Goal: Task Accomplishment & Management: Manage account settings

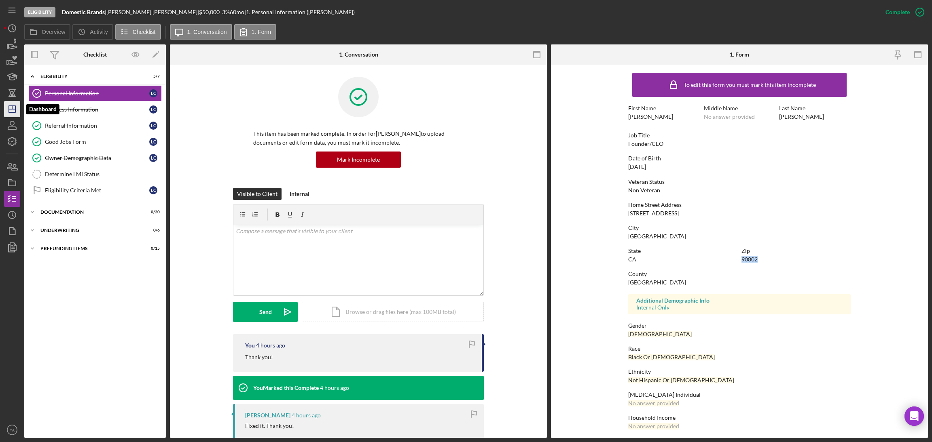
click at [6, 104] on icon "Icon/Dashboard" at bounding box center [12, 109] width 20 height 20
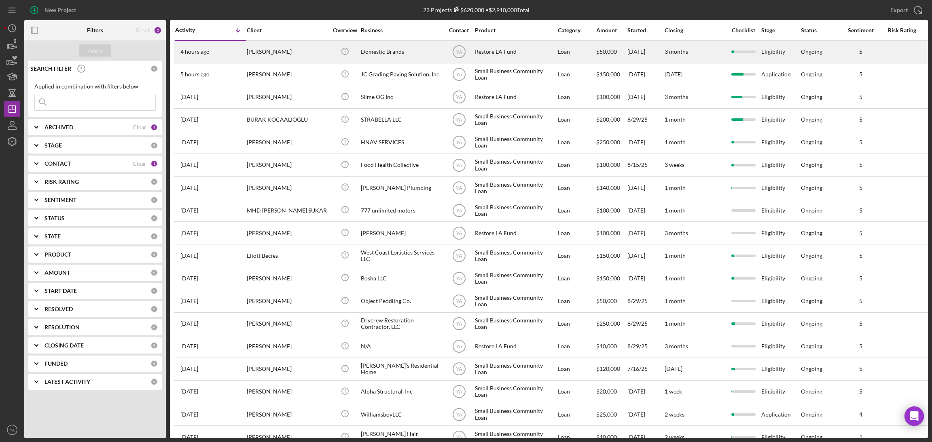
click at [507, 57] on div "Restore LA Fund" at bounding box center [515, 51] width 81 height 21
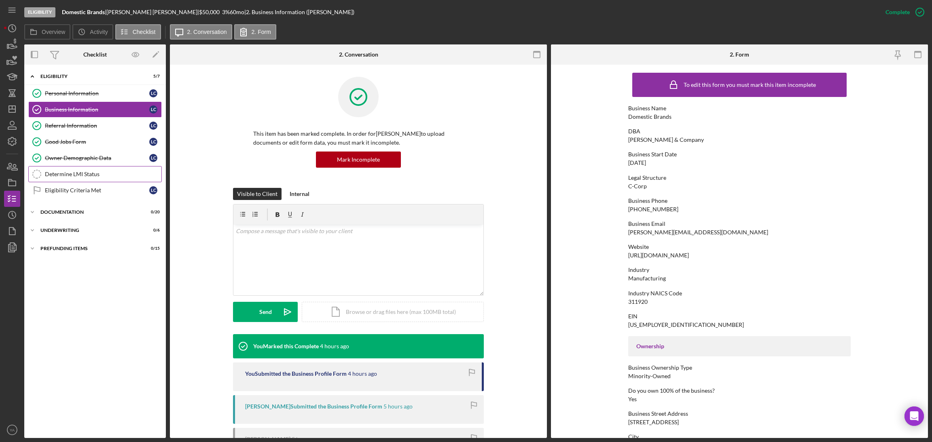
click at [99, 174] on div "Determine LMI Status" at bounding box center [103, 174] width 116 height 6
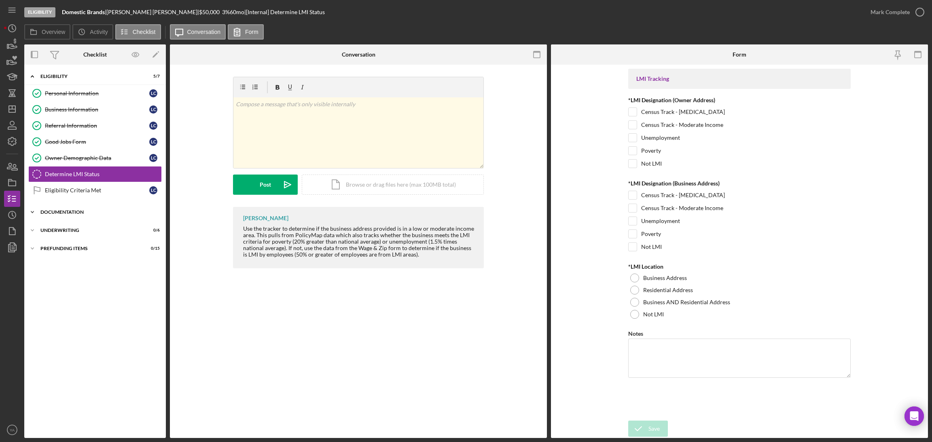
click at [89, 214] on div "Documentation" at bounding box center [97, 212] width 115 height 5
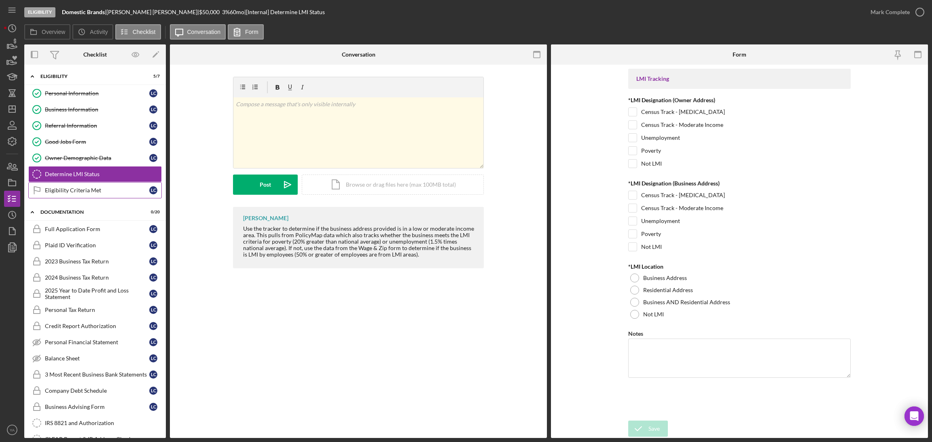
click at [97, 196] on link "Eligibility Criteria Met Eligibility Criteria Met L C" at bounding box center [94, 190] width 133 height 16
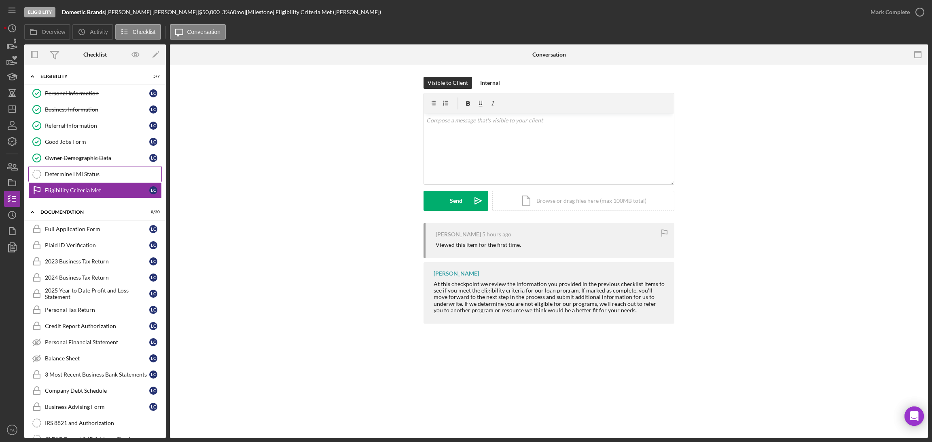
click at [91, 179] on link "Determine LMI Status Determine LMI Status" at bounding box center [94, 174] width 133 height 16
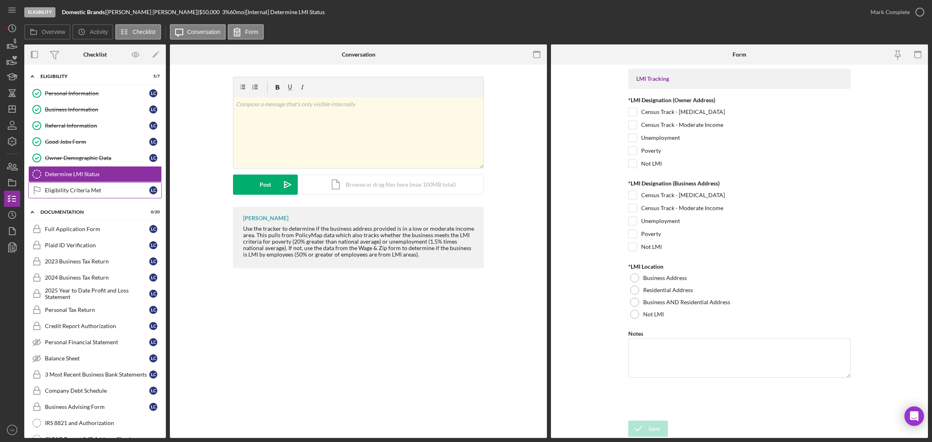
click at [106, 196] on link "Eligibility Criteria Met Eligibility Criteria Met L C" at bounding box center [94, 190] width 133 height 16
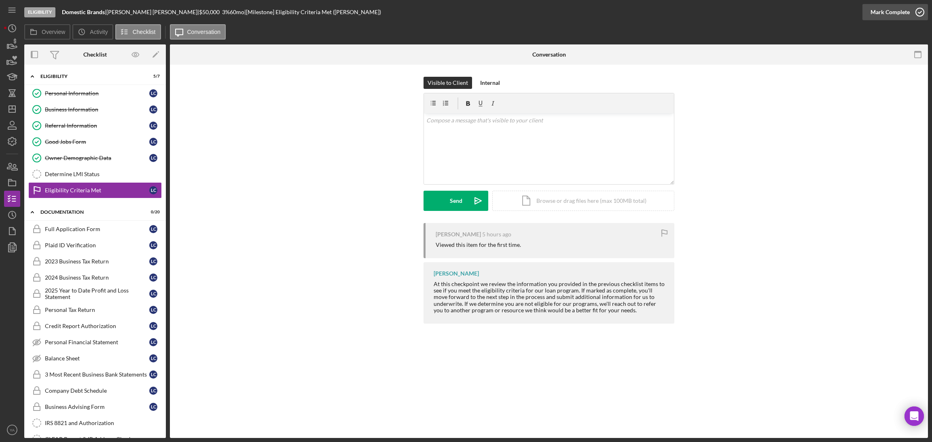
click at [901, 8] on div "Mark Complete" at bounding box center [889, 12] width 39 height 16
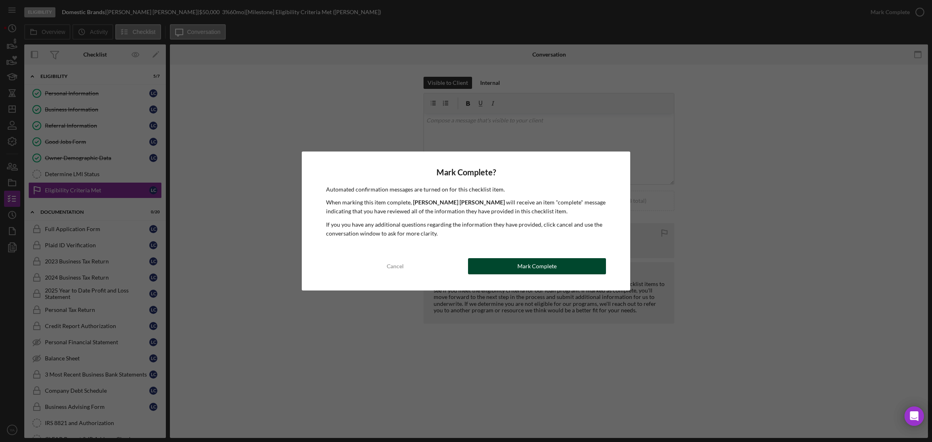
click at [566, 268] on button "Mark Complete" at bounding box center [537, 266] width 138 height 16
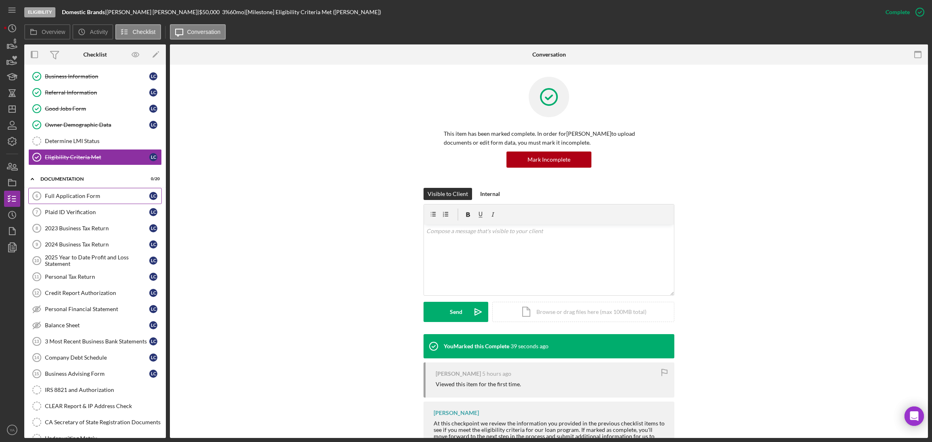
click at [99, 202] on link "Full Application Form 6 Full Application Form L C" at bounding box center [94, 196] width 133 height 16
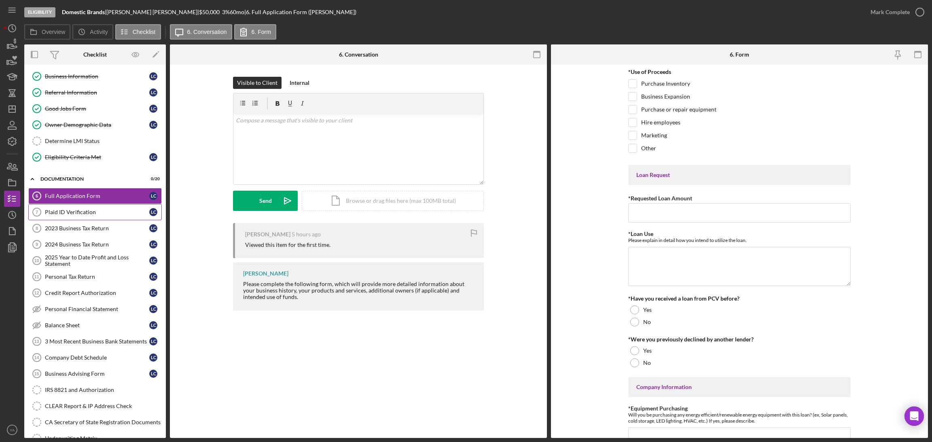
click at [101, 219] on link "Plaid ID Verification 7 Plaid ID Verification L C" at bounding box center [94, 212] width 133 height 16
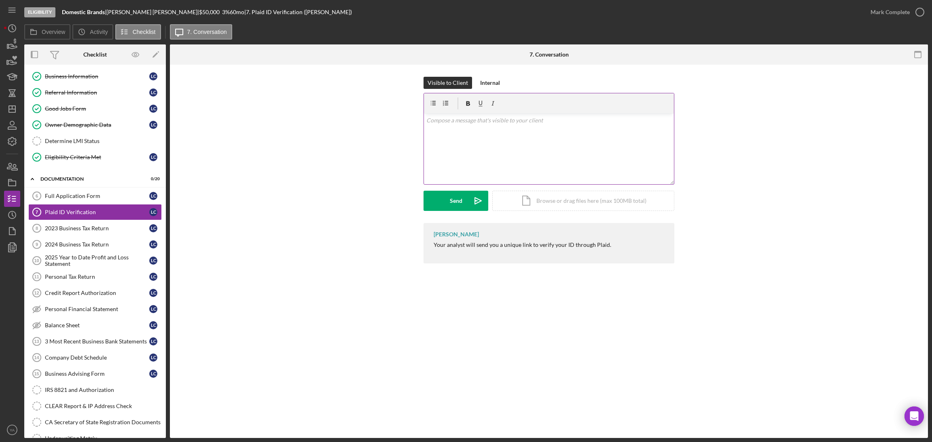
click at [536, 159] on div "v Color teal Color pink Remove color Add row above Add row below Add column bef…" at bounding box center [549, 149] width 250 height 71
click at [471, 203] on icon "Icon/icon-invite-send" at bounding box center [478, 201] width 20 height 20
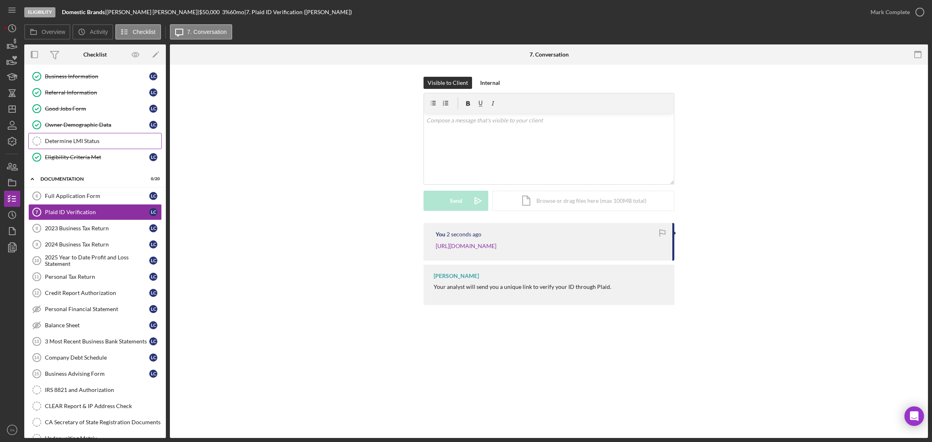
click at [89, 143] on div "Determine LMI Status" at bounding box center [103, 141] width 116 height 6
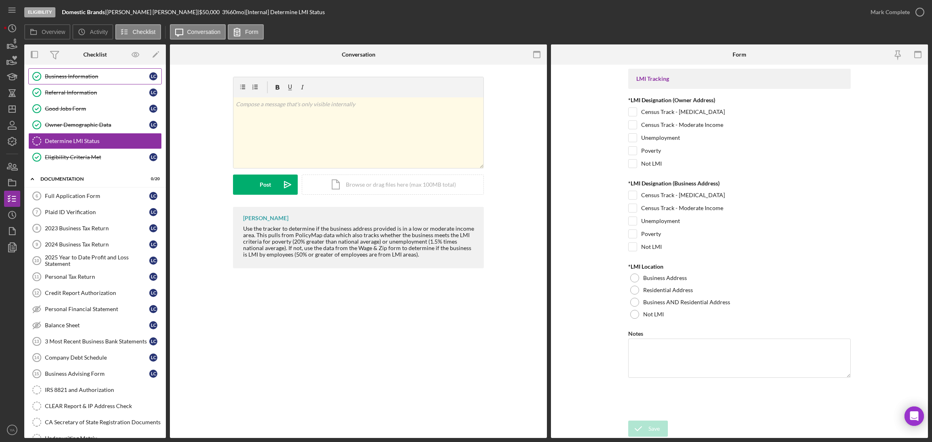
click at [112, 78] on div "Business Information" at bounding box center [97, 76] width 104 height 6
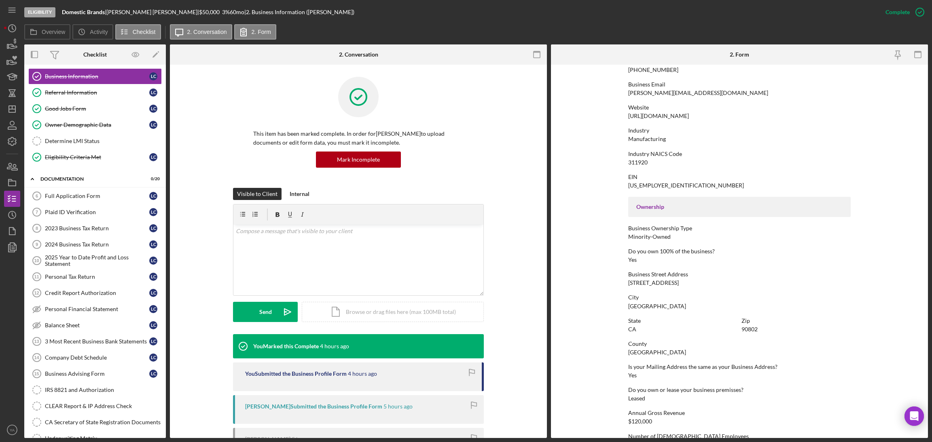
scroll to position [236, 0]
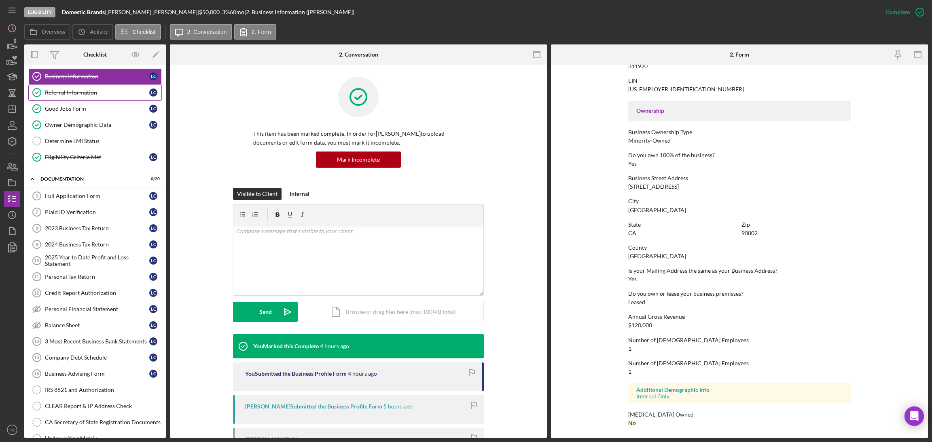
click at [99, 96] on link "Referral Information Referral Information L C" at bounding box center [94, 93] width 133 height 16
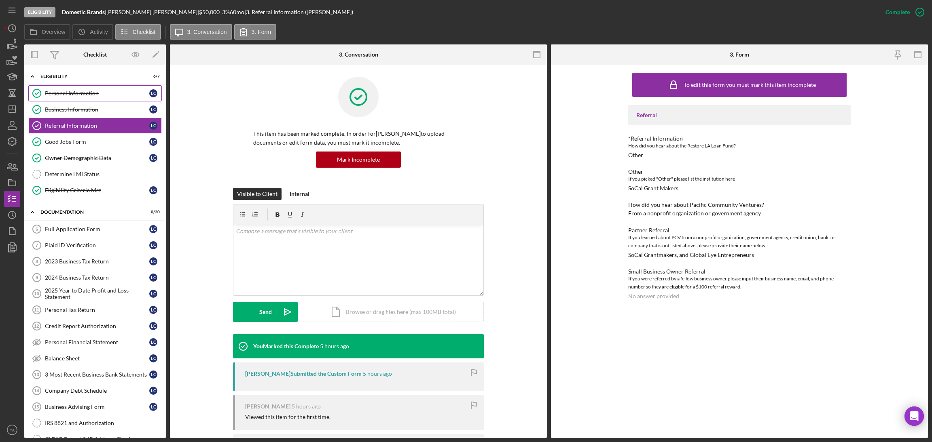
click at [81, 90] on div "Personal Information" at bounding box center [97, 93] width 104 height 6
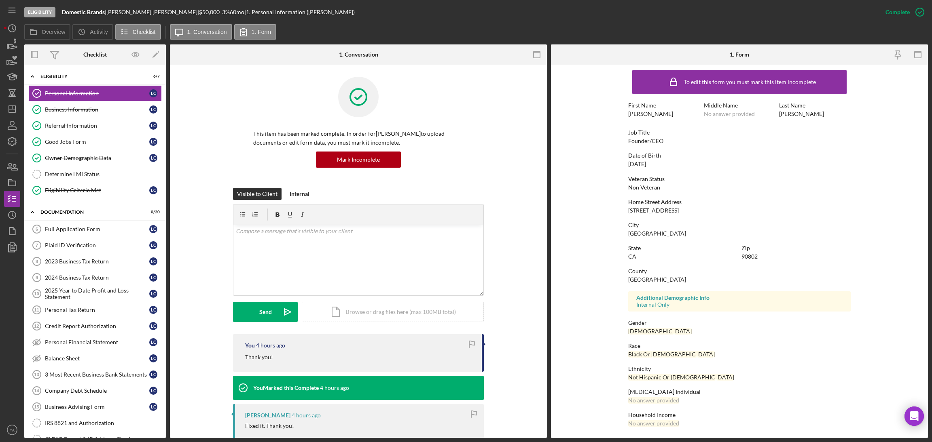
scroll to position [3, 0]
click at [126, 114] on link "Business Information Business Information L C" at bounding box center [94, 109] width 133 height 16
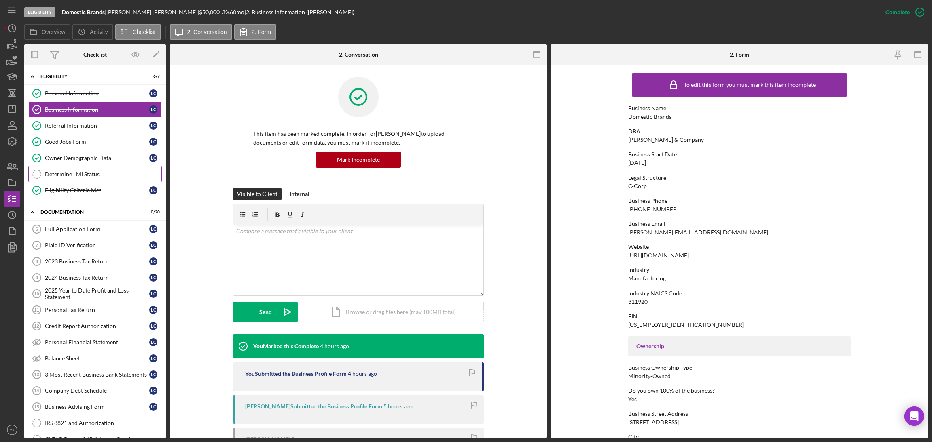
click at [83, 173] on div "Determine LMI Status" at bounding box center [103, 174] width 116 height 6
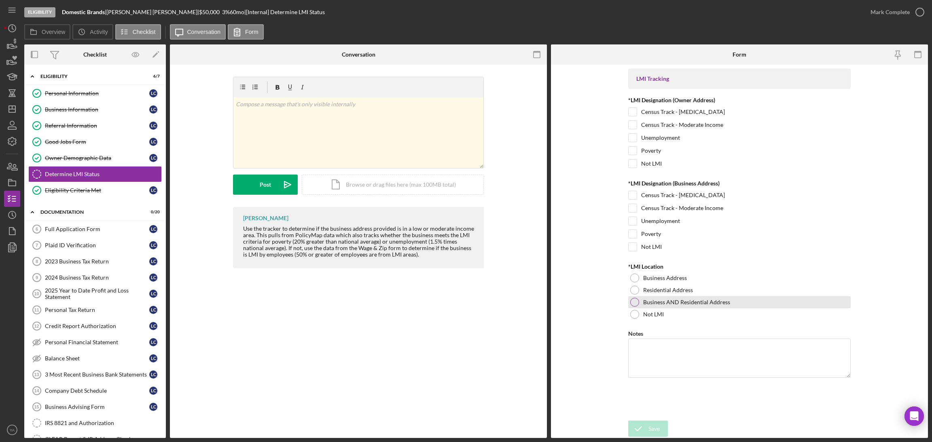
click at [632, 302] on div at bounding box center [634, 302] width 9 height 9
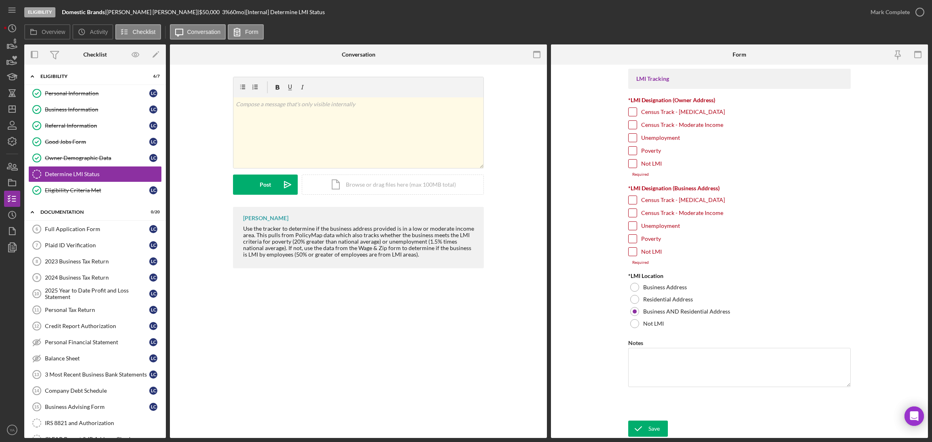
click at [634, 229] on input "Unemployment" at bounding box center [632, 226] width 8 height 8
checkbox input "true"
click at [632, 212] on input "Census Track - Moderate Income" at bounding box center [632, 213] width 8 height 8
checkbox input "true"
click at [631, 148] on input "Poverty" at bounding box center [632, 151] width 8 height 8
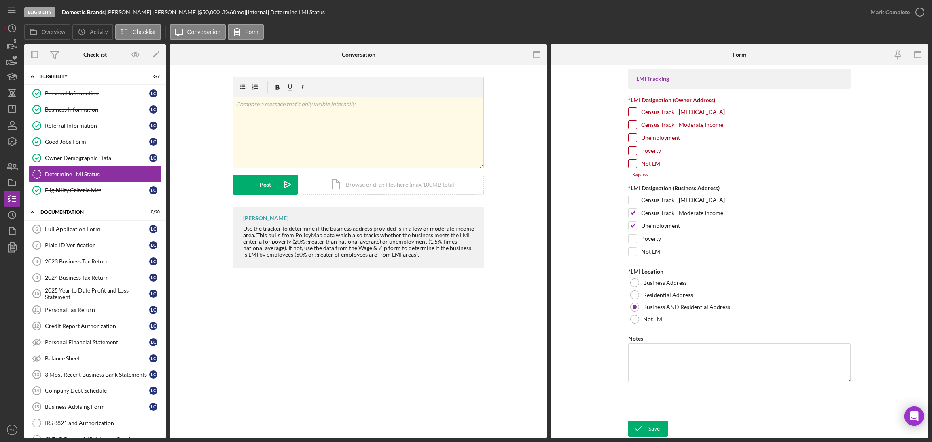
checkbox input "true"
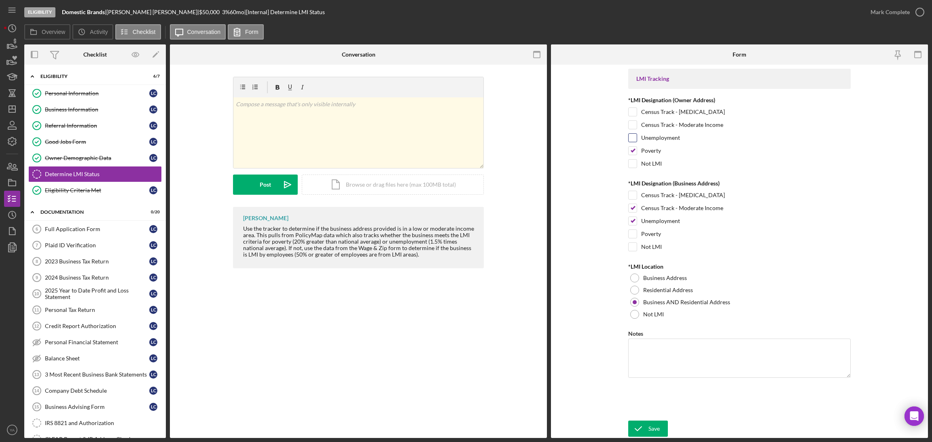
click at [631, 141] on input "Unemployment" at bounding box center [632, 138] width 8 height 8
checkbox input "true"
click at [634, 127] on input "Census Track - Moderate Income" at bounding box center [632, 125] width 8 height 8
checkbox input "true"
click at [635, 237] on input "Poverty" at bounding box center [632, 234] width 8 height 8
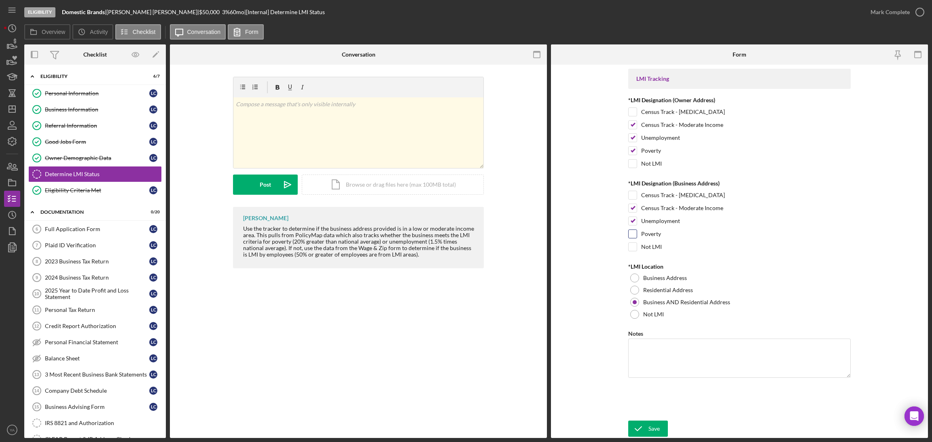
checkbox input "true"
click at [651, 417] on form "LMI Tracking *LMI Designation (Owner Address) Census Track - Low Income Census …" at bounding box center [739, 252] width 377 height 374
click at [652, 422] on div "Save" at bounding box center [653, 429] width 11 height 16
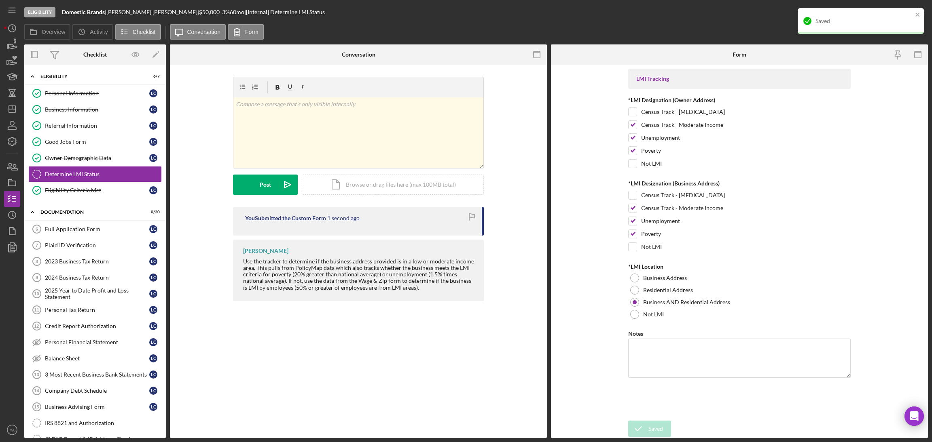
click at [915, 19] on div "Saved" at bounding box center [860, 21] width 126 height 26
click at [920, 13] on icon "button" at bounding box center [919, 12] width 20 height 20
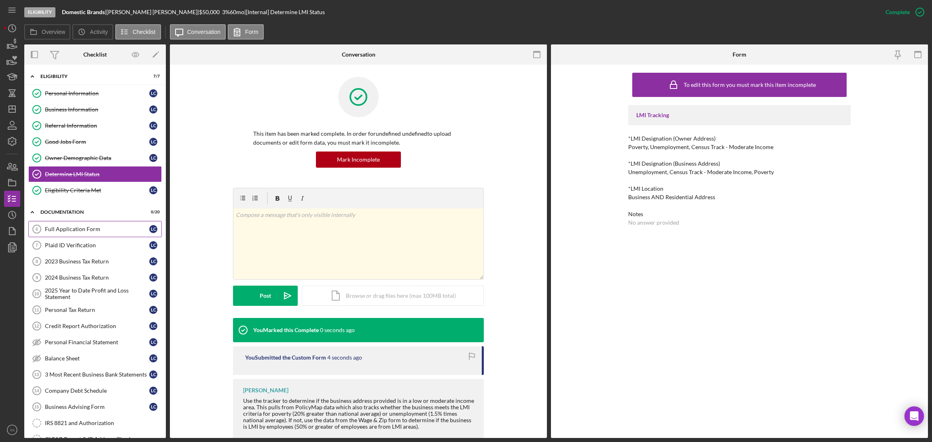
click at [80, 228] on div "Full Application Form" at bounding box center [97, 229] width 104 height 6
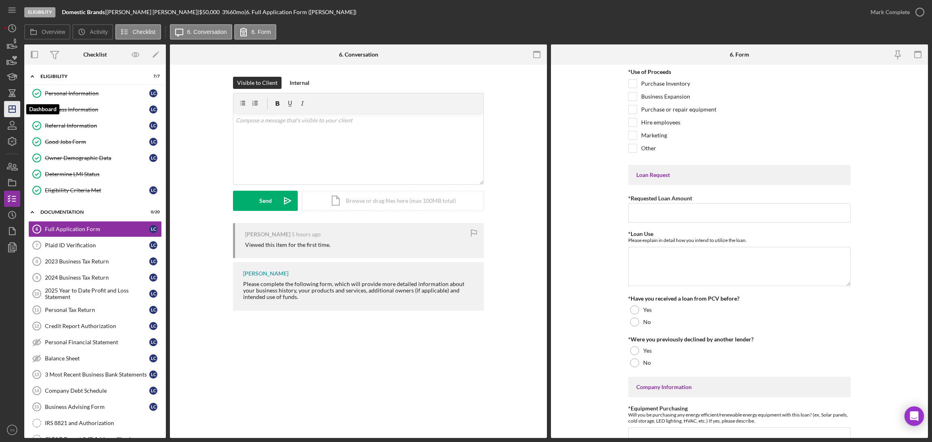
click at [13, 112] on polygon "button" at bounding box center [12, 109] width 6 height 6
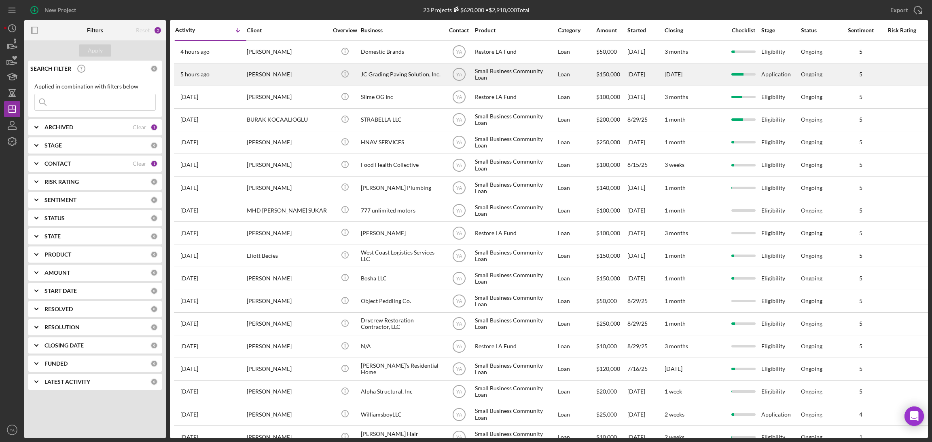
click at [361, 76] on div "JC Grading Paving Solution, Inc." at bounding box center [401, 74] width 81 height 21
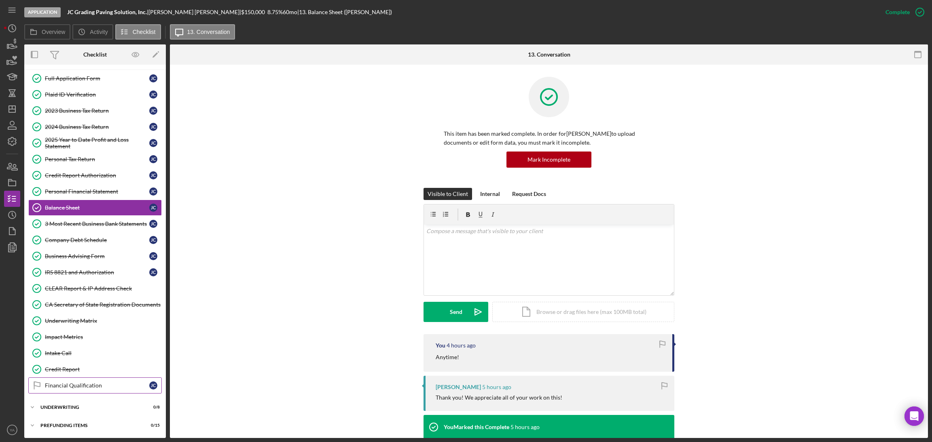
click at [85, 384] on div "Financial Qualification" at bounding box center [97, 385] width 104 height 6
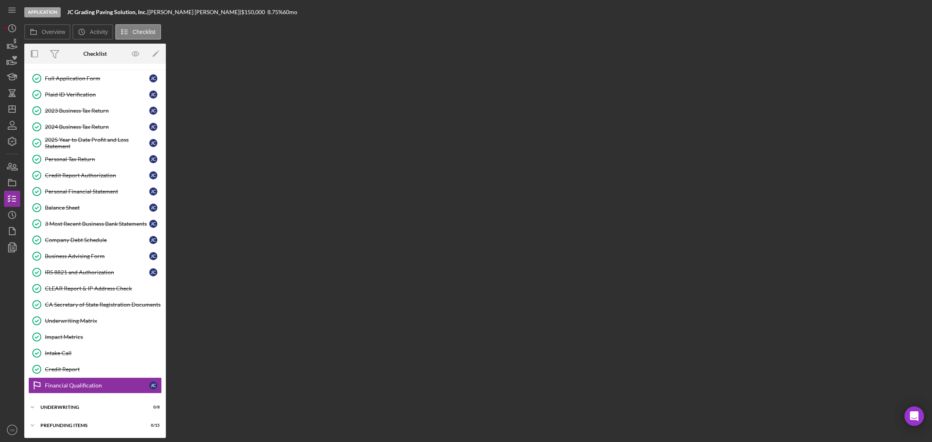
scroll to position [35, 0]
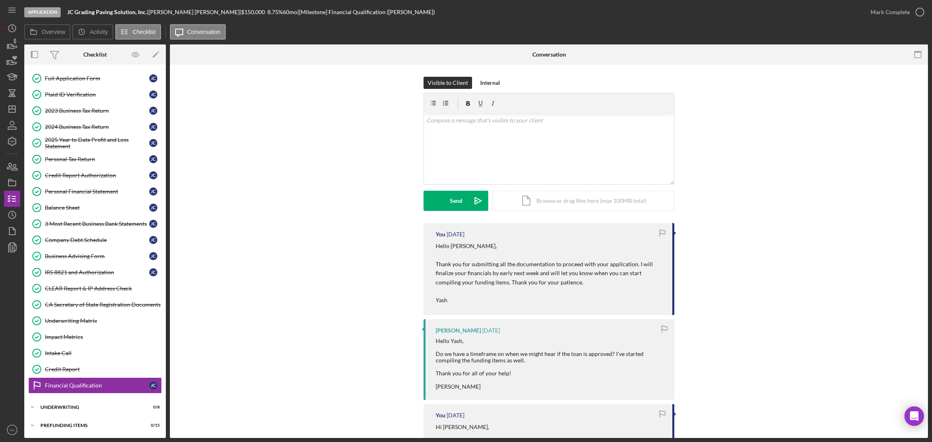
click at [910, 3] on div "Mark Complete" at bounding box center [894, 12] width 65 height 24
click at [922, 16] on icon "button" at bounding box center [919, 12] width 20 height 20
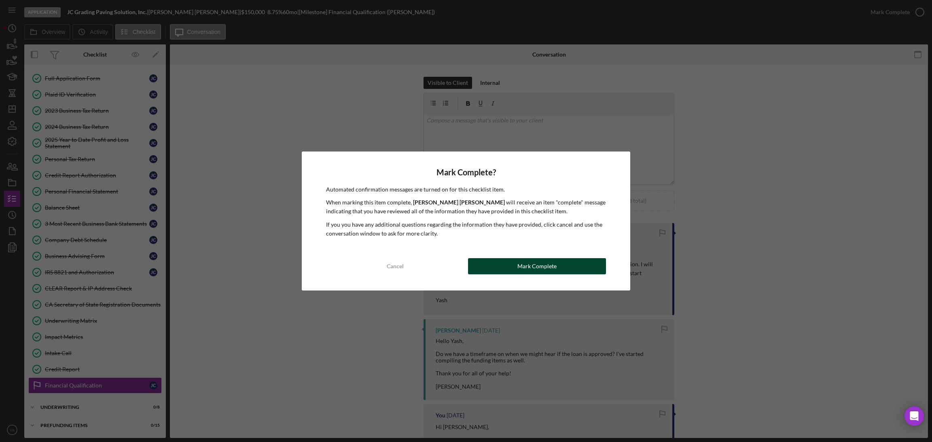
click at [538, 262] on div "Mark Complete" at bounding box center [536, 266] width 39 height 16
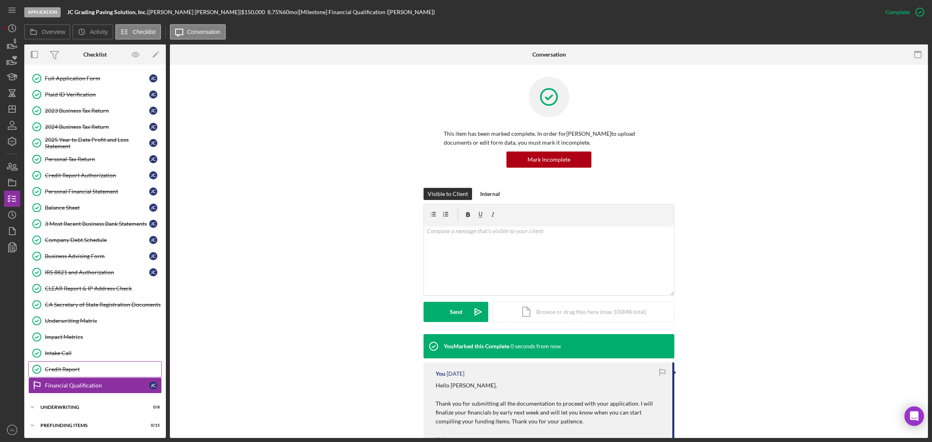
scroll to position [36, 0]
click at [78, 410] on div "Underwriting" at bounding box center [97, 407] width 115 height 5
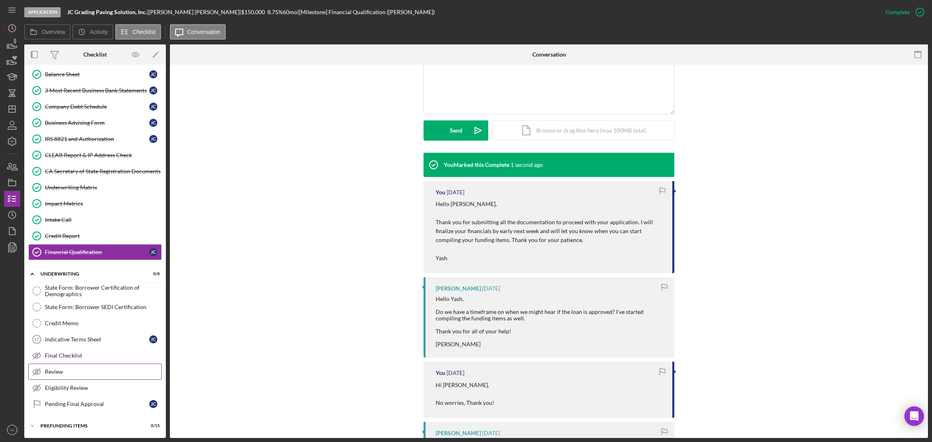
scroll to position [171, 0]
click at [91, 289] on div "State Form: Borrower Certification of Demographics" at bounding box center [103, 290] width 116 height 13
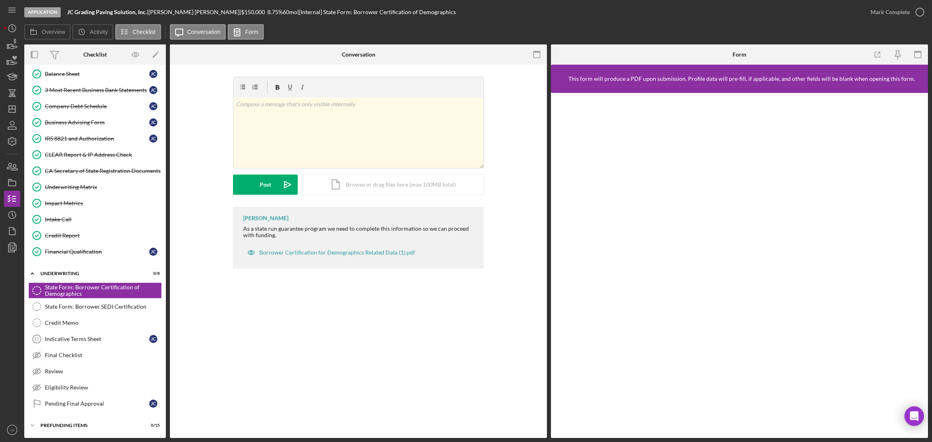
scroll to position [171, 0]
click at [89, 307] on div "State Form: Borrower SEDI Certification" at bounding box center [103, 307] width 116 height 6
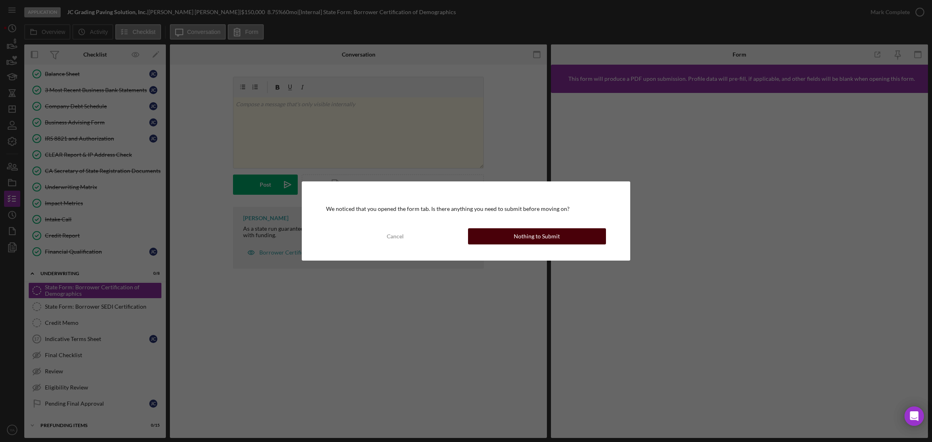
click at [513, 232] on button "Nothing to Submit" at bounding box center [537, 236] width 138 height 16
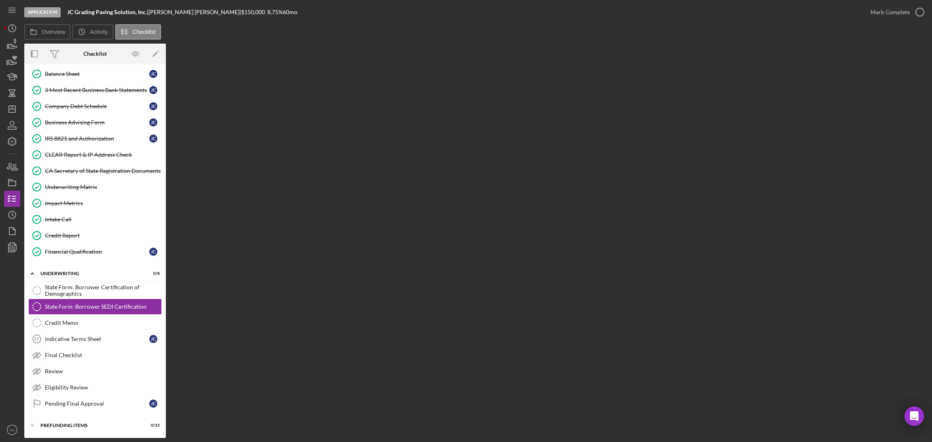
scroll to position [171, 0]
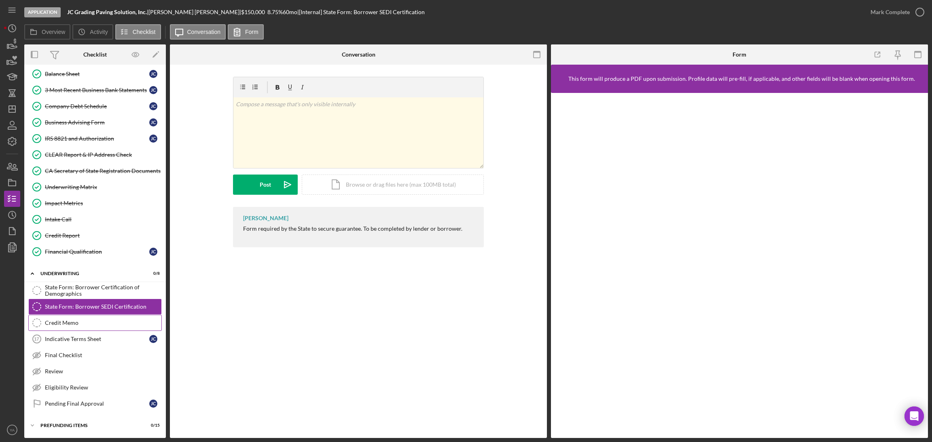
click at [110, 325] on div "Credit Memo" at bounding box center [103, 323] width 116 height 6
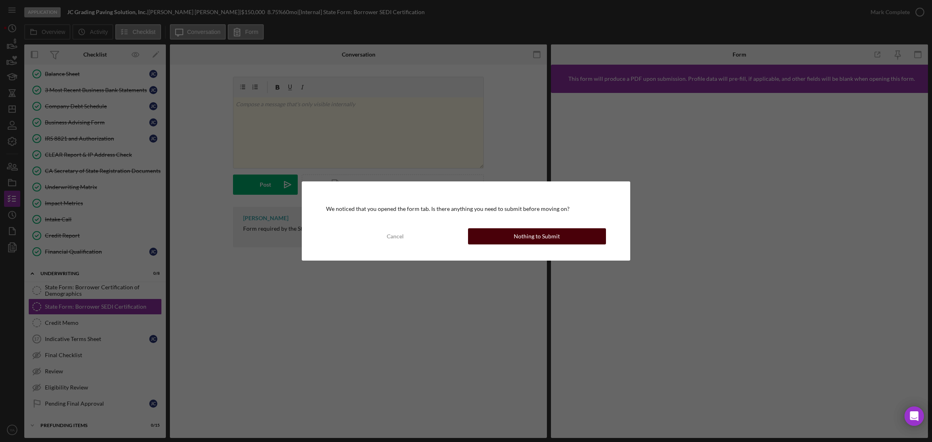
click at [538, 243] on div "Nothing to Submit" at bounding box center [536, 236] width 46 height 16
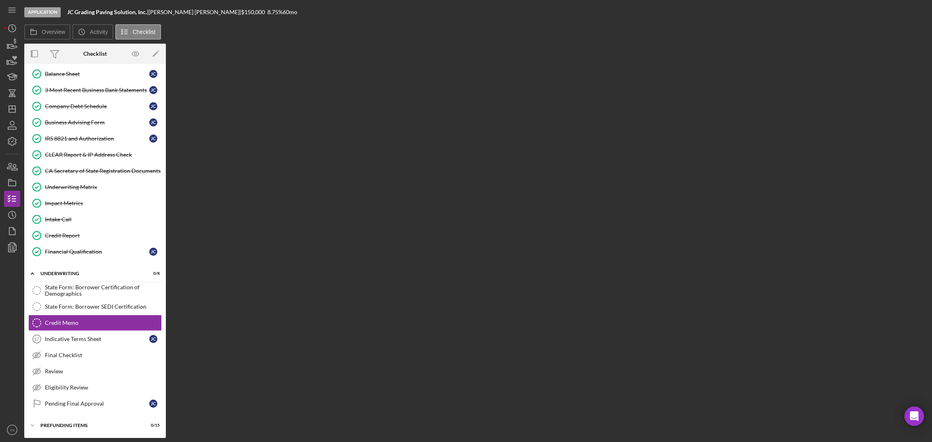
scroll to position [171, 0]
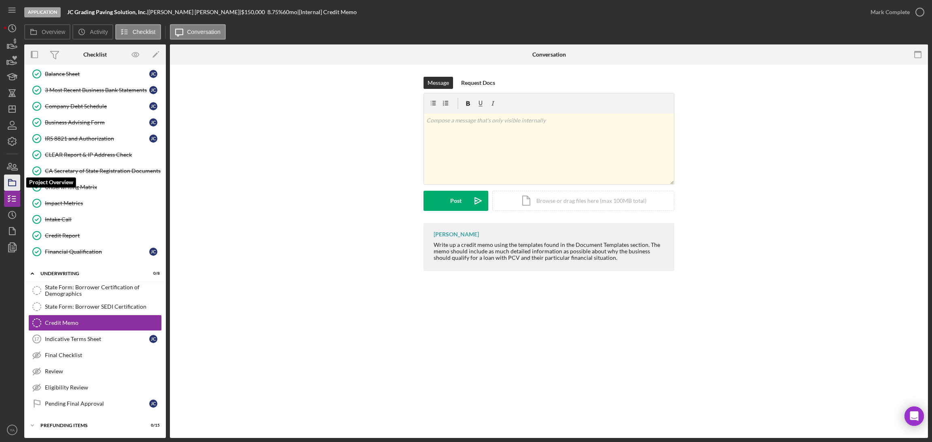
click at [11, 189] on icon "button" at bounding box center [12, 183] width 20 height 20
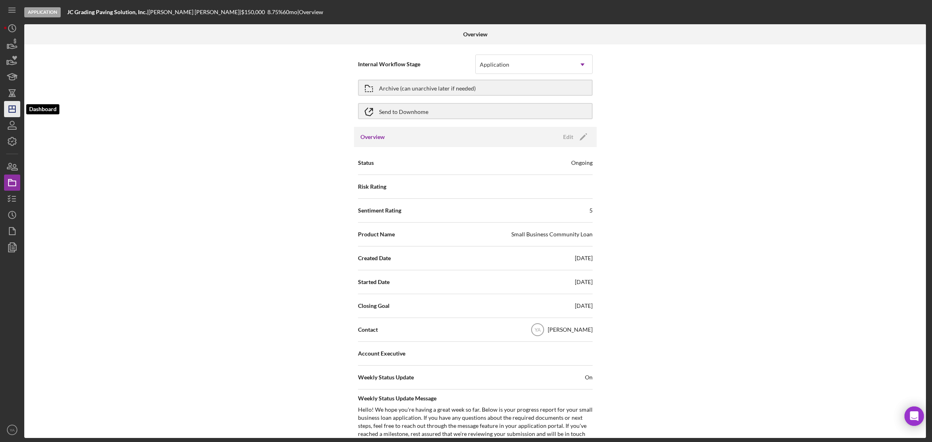
click at [13, 113] on icon "Icon/Dashboard" at bounding box center [12, 109] width 20 height 20
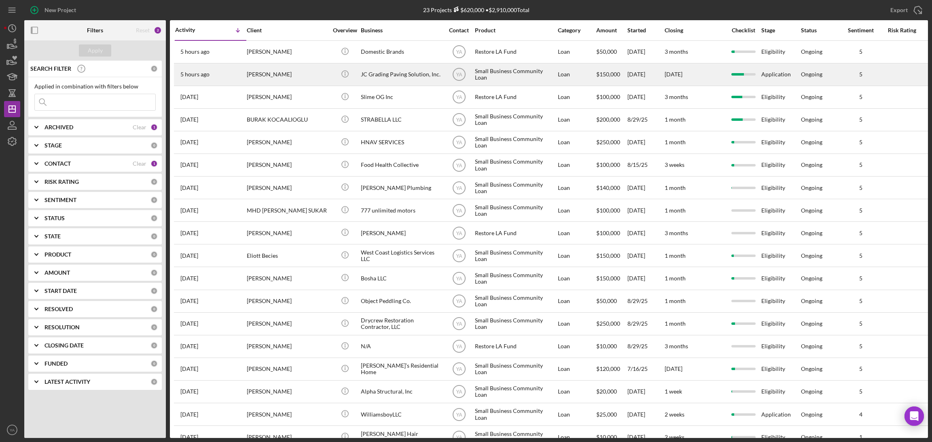
click at [499, 68] on div "Small Business Community Loan" at bounding box center [515, 74] width 81 height 21
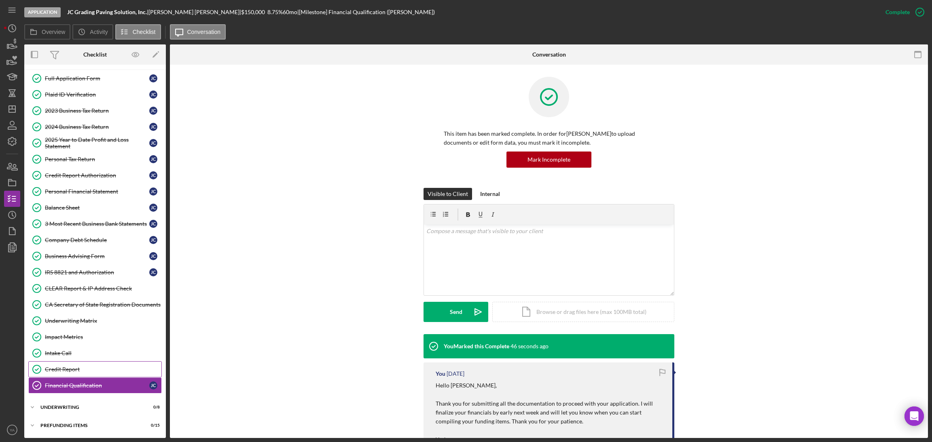
scroll to position [36, 0]
click at [89, 401] on div "Icon/Expander Underwriting 0 / 8" at bounding box center [95, 407] width 142 height 16
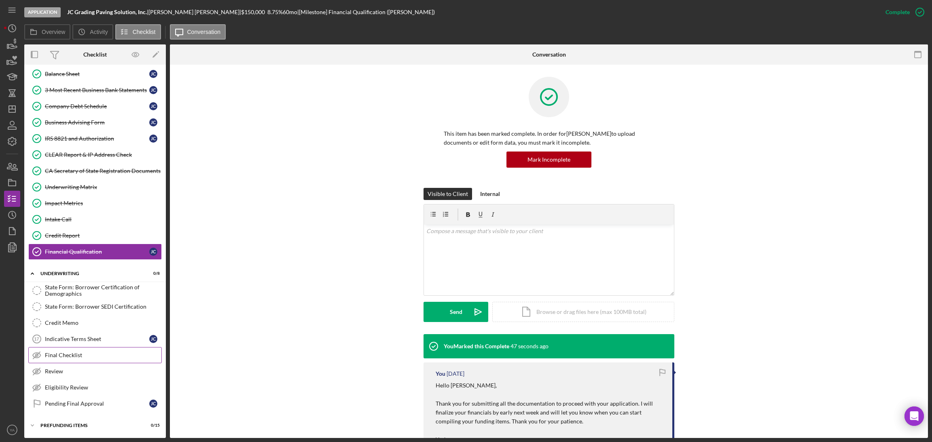
scroll to position [171, 0]
click at [97, 321] on div "Credit Memo" at bounding box center [103, 323] width 116 height 6
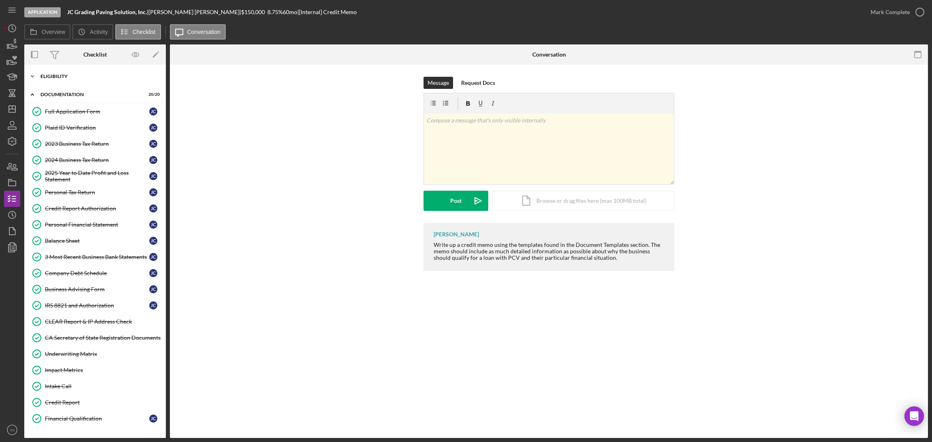
click at [96, 83] on div "Icon/Expander Eligibility 6 / 6" at bounding box center [95, 76] width 142 height 16
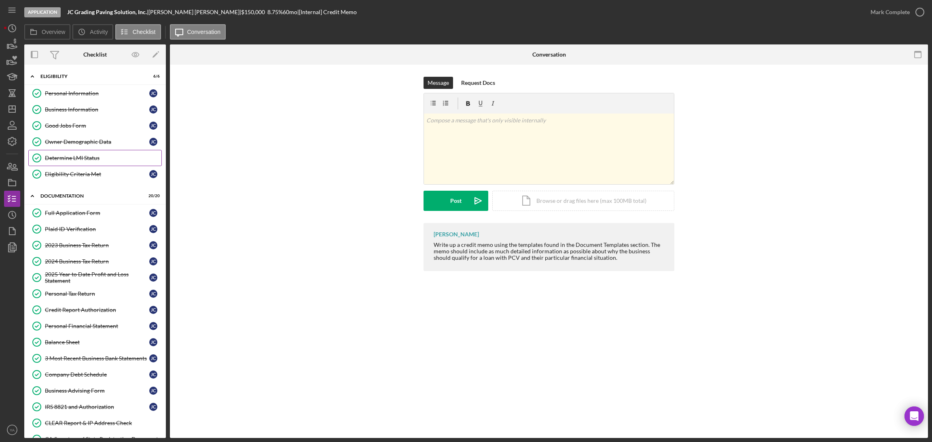
click at [79, 153] on link "Determine LMI Status Determine LMI Status" at bounding box center [94, 158] width 133 height 16
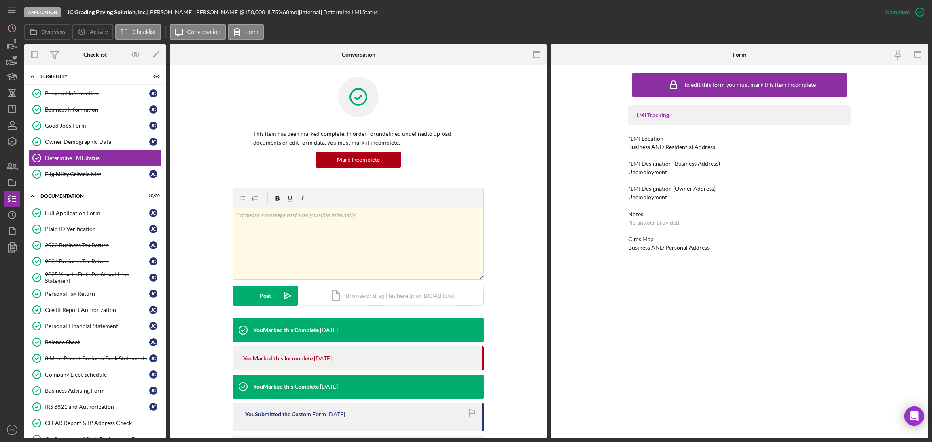
click at [660, 197] on div "Unemployment" at bounding box center [647, 197] width 39 height 6
click at [658, 171] on div "Unemployment" at bounding box center [647, 172] width 39 height 6
click at [653, 197] on div "Unemployment" at bounding box center [647, 197] width 39 height 6
click at [653, 180] on div "LMI Tracking *LMI Location Business AND Residential Address *LMI Designation (B…" at bounding box center [739, 178] width 222 height 146
drag, startPoint x: 637, startPoint y: 251, endPoint x: 705, endPoint y: 248, distance: 68.0
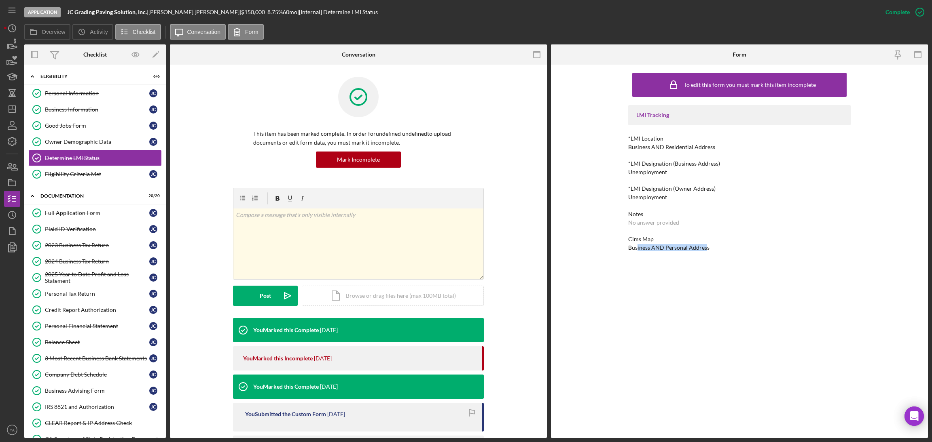
click at [705, 248] on div "Business AND Personal Address" at bounding box center [668, 248] width 81 height 6
click at [625, 246] on div "To edit this form you must mark this item incomplete LMI Tracking *LMI Location…" at bounding box center [739, 252] width 377 height 374
drag, startPoint x: 674, startPoint y: 245, endPoint x: 703, endPoint y: 246, distance: 29.1
click at [703, 246] on div "Business AND Personal Address" at bounding box center [668, 248] width 81 height 6
click at [702, 246] on div "Business AND Personal Address" at bounding box center [668, 248] width 81 height 6
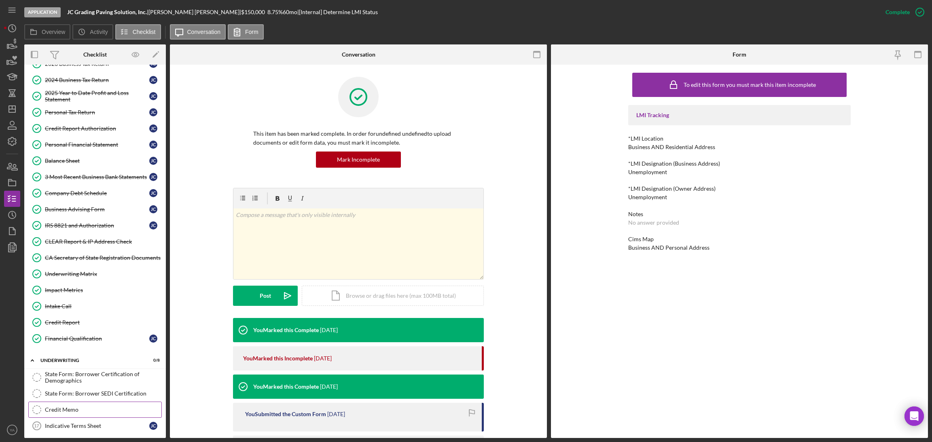
scroll to position [273, 0]
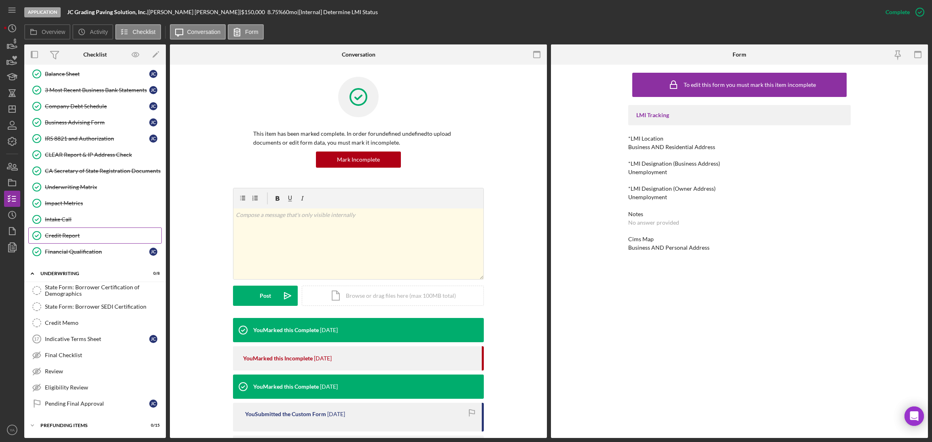
click at [80, 237] on div "Credit Report" at bounding box center [103, 235] width 116 height 6
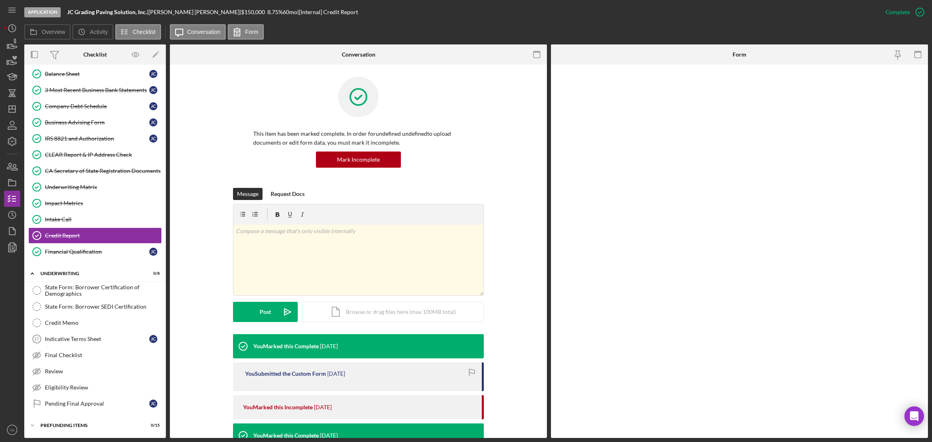
scroll to position [273, 0]
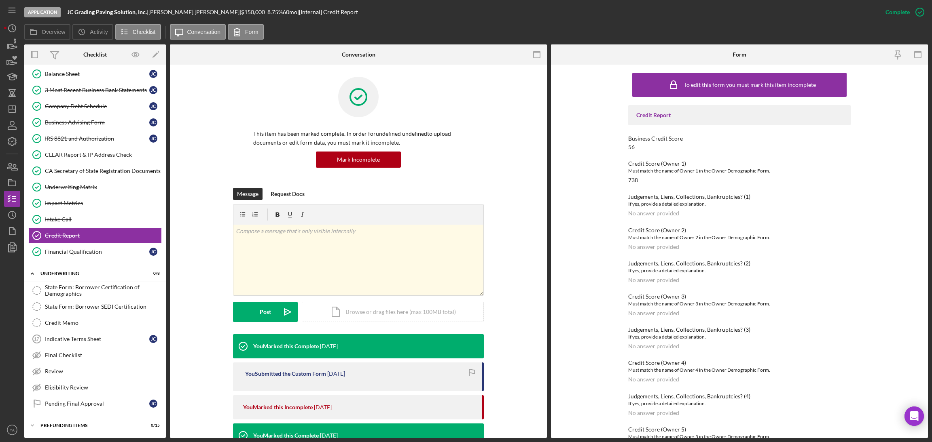
click at [632, 178] on div "738" at bounding box center [633, 180] width 10 height 6
copy div "738"
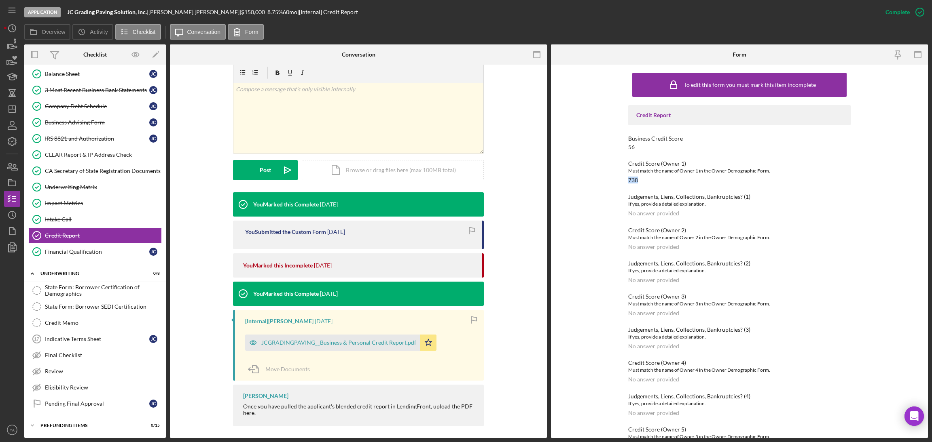
scroll to position [146, 0]
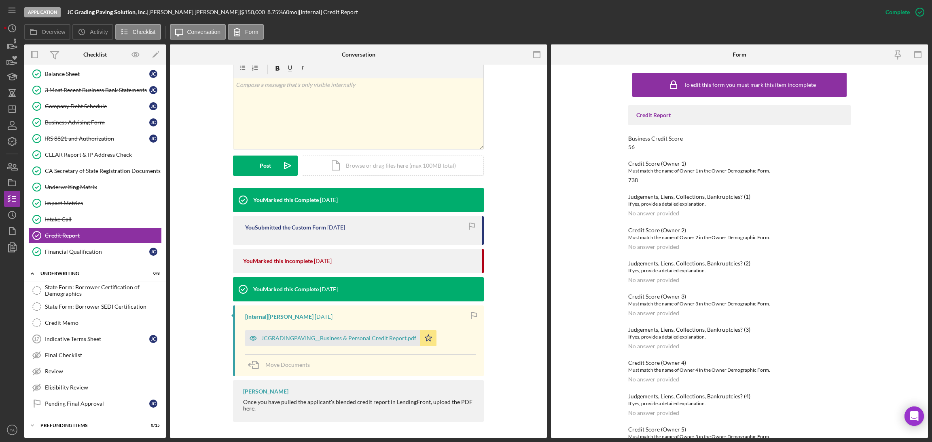
click at [329, 326] on div "JCGRADINGPAVING__Business & Personal Credit Report.pdf Icon/Star" at bounding box center [342, 336] width 195 height 20
click at [335, 333] on div "JCGRADINGPAVING__Business & Personal Credit Report.pdf" at bounding box center [332, 338] width 175 height 16
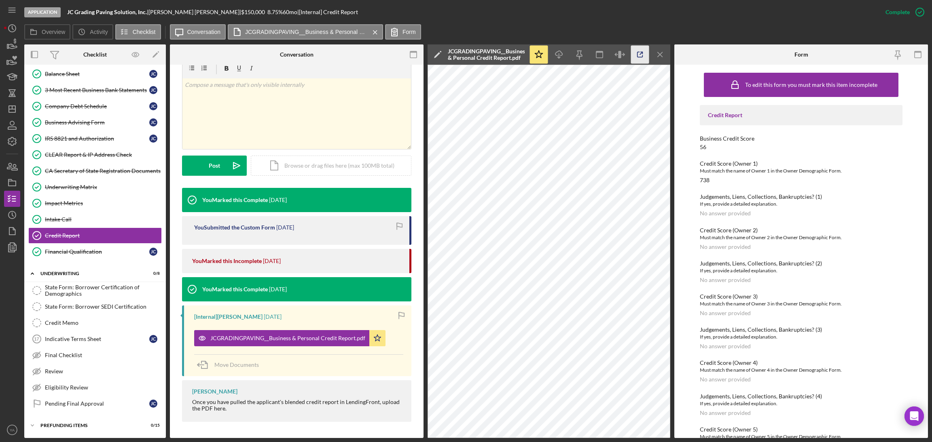
click at [635, 61] on icon "button" at bounding box center [640, 55] width 18 height 18
click at [10, 112] on polygon "button" at bounding box center [12, 109] width 6 height 6
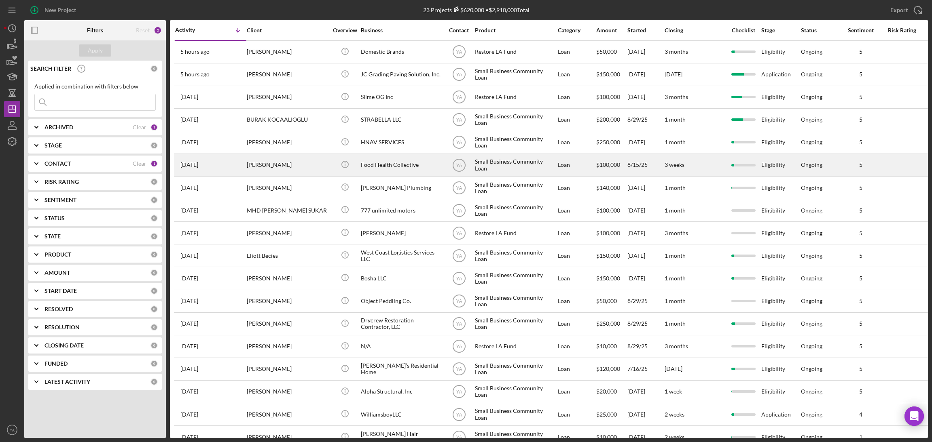
click at [314, 165] on div "Maya Rams Murthy" at bounding box center [287, 164] width 81 height 21
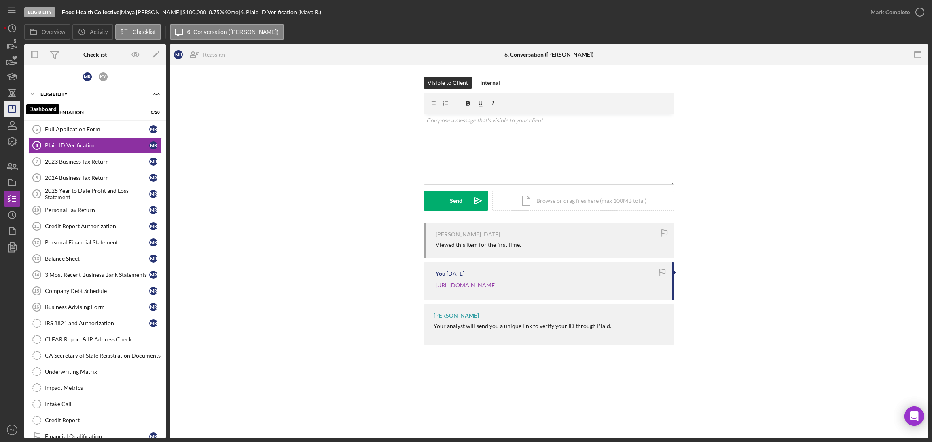
click at [9, 103] on icon "Icon/Dashboard" at bounding box center [12, 109] width 20 height 20
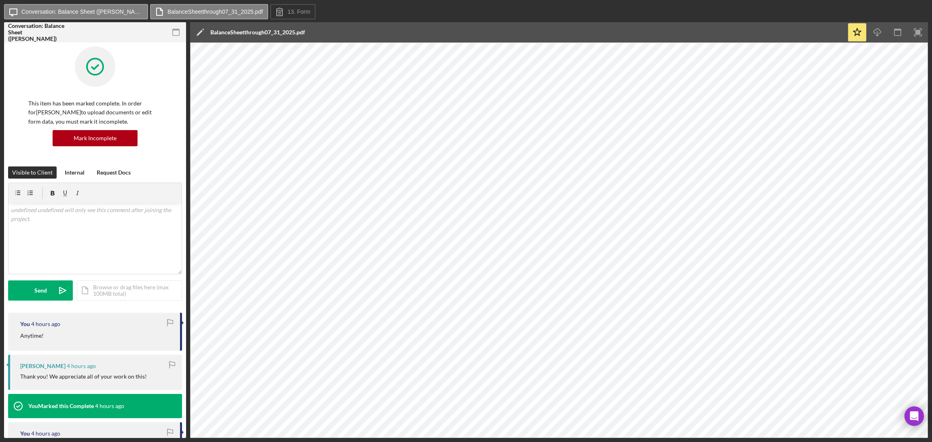
scroll to position [363, 0]
